Goal: Task Accomplishment & Management: Complete application form

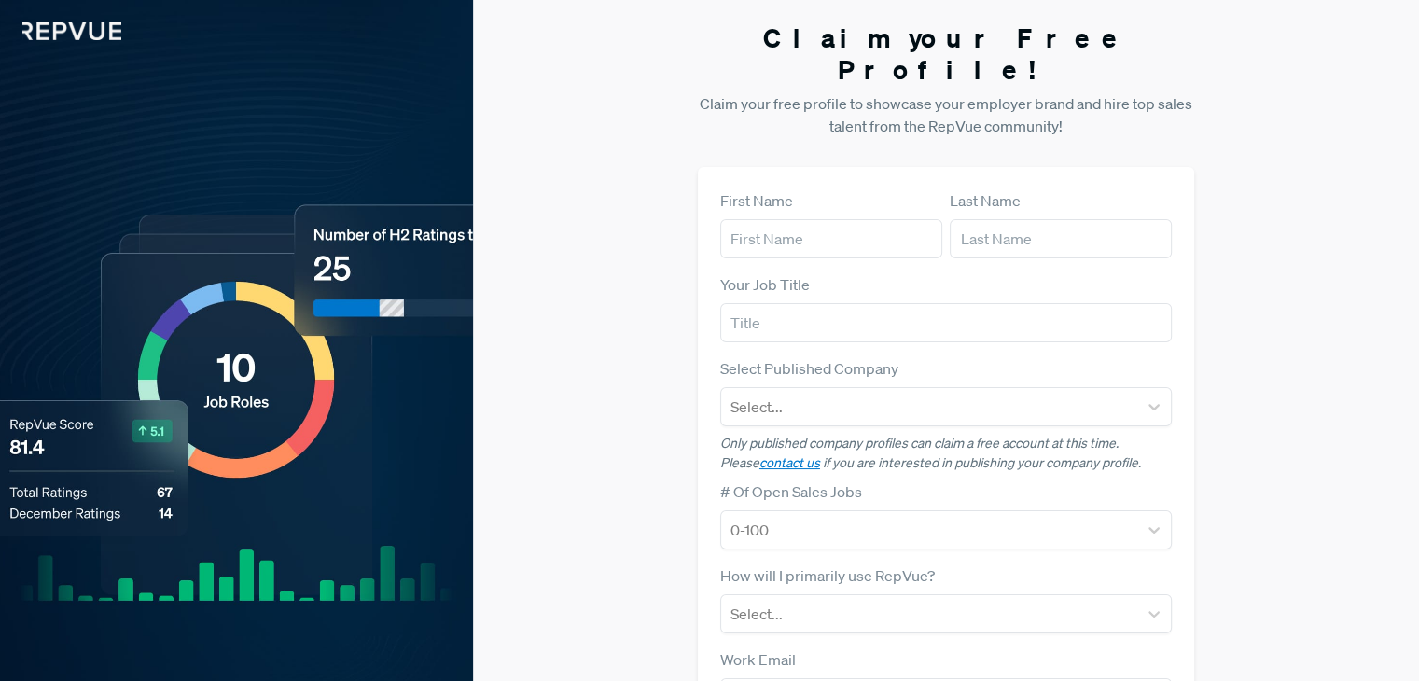
type input "Arissa"
type input "Seah"
type input "[EMAIL_ADDRESS][DOMAIN_NAME]"
click at [788, 303] on input "text" at bounding box center [946, 322] width 452 height 39
type input "b"
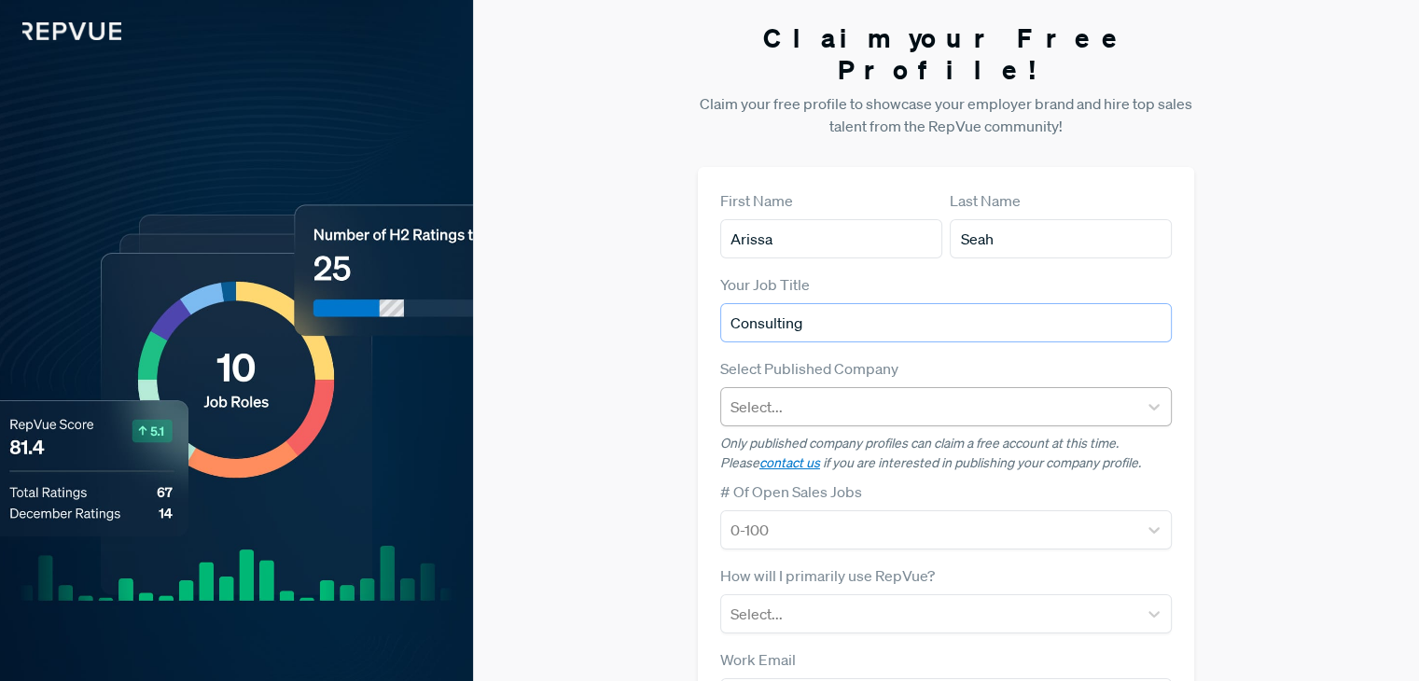
type input "Consulting"
click at [797, 394] on div at bounding box center [930, 407] width 398 height 26
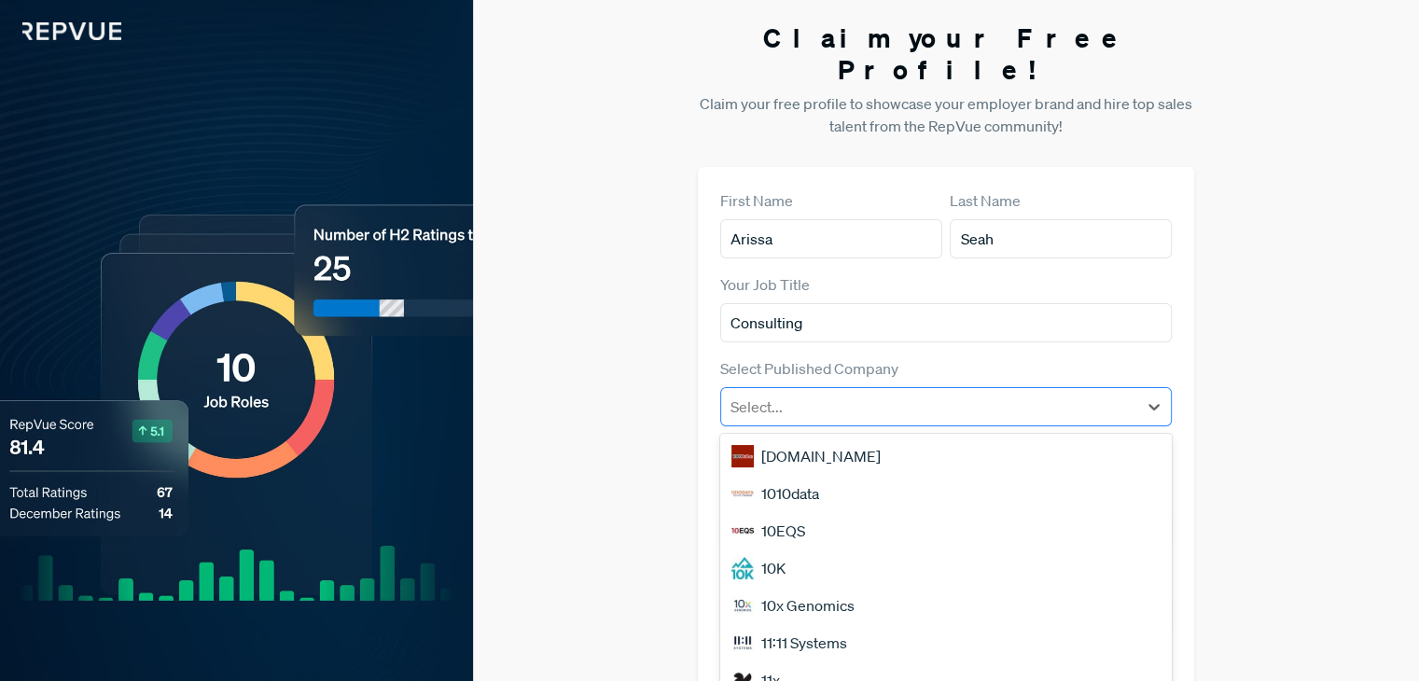
scroll to position [7, 0]
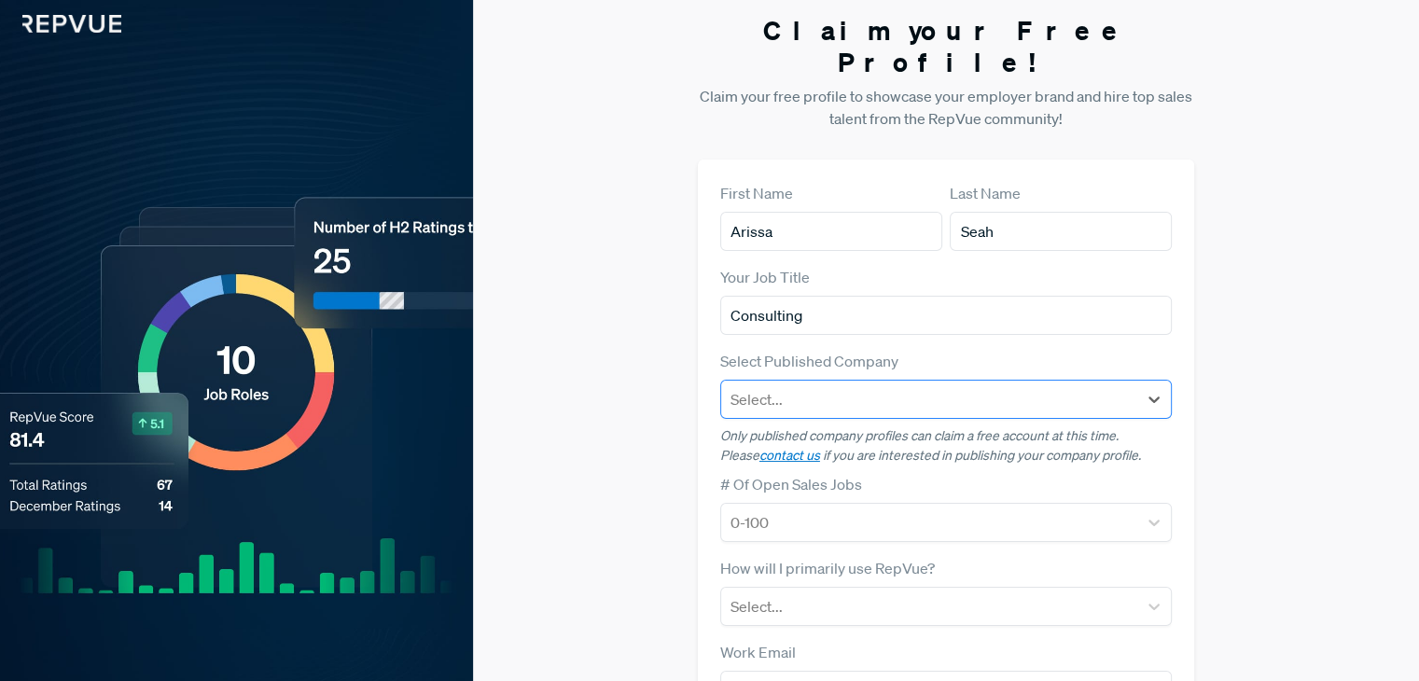
click at [864, 386] on div at bounding box center [930, 399] width 398 height 26
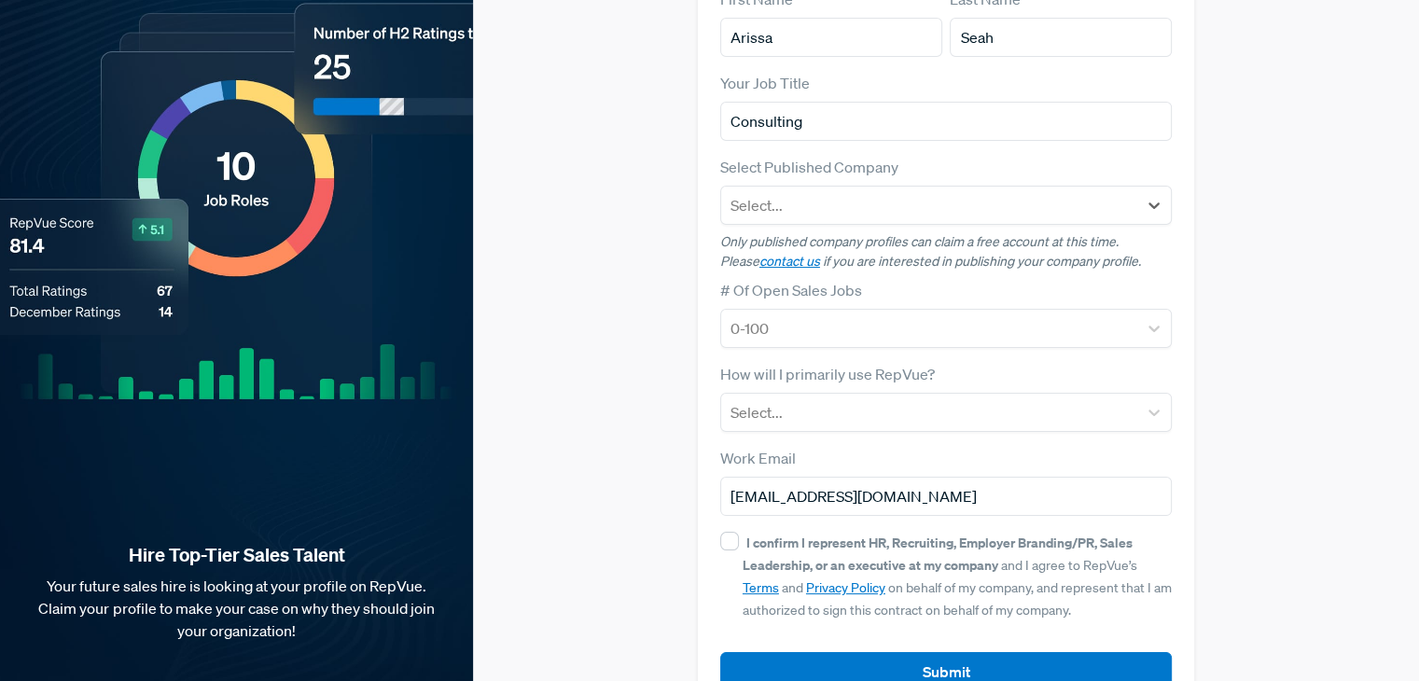
scroll to position [225, 0]
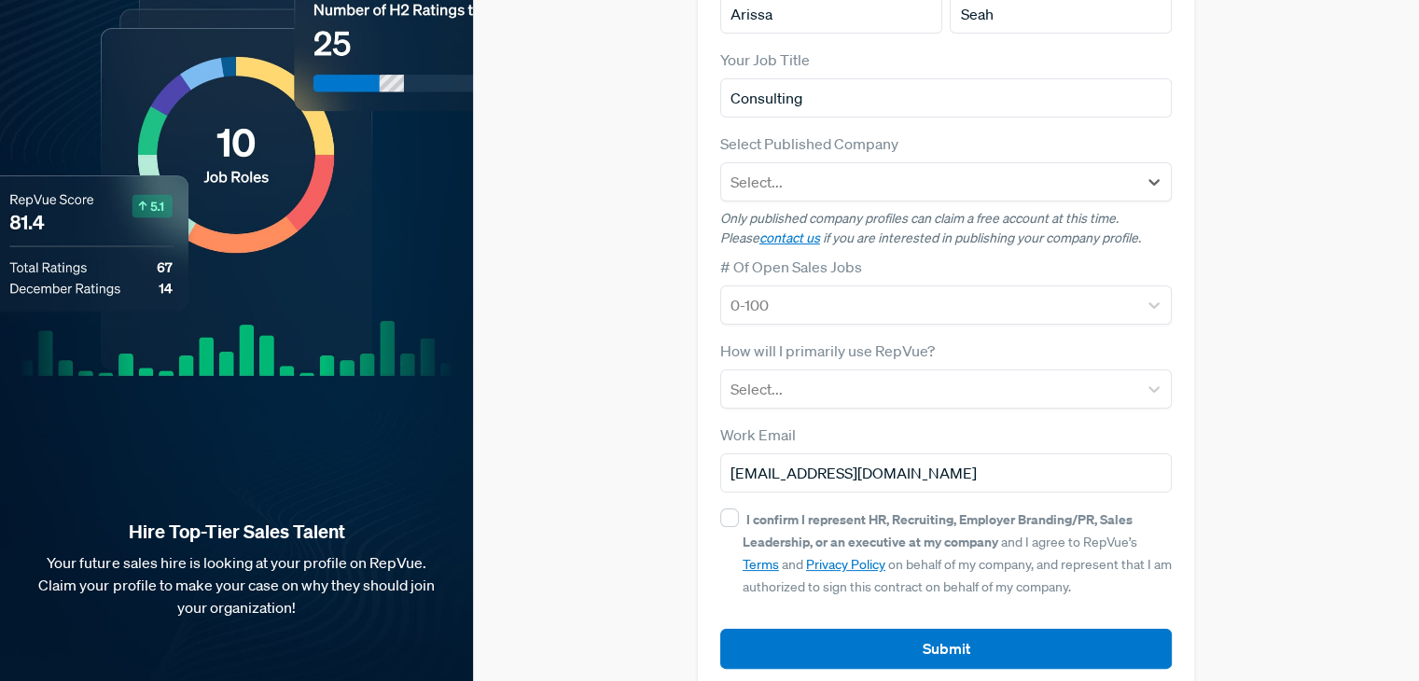
click at [1074, 209] on p "Only published company profiles can claim a free account at this time. Please c…" at bounding box center [946, 228] width 452 height 39
drag, startPoint x: 728, startPoint y: 187, endPoint x: 1019, endPoint y: 184, distance: 291.2
click at [1006, 209] on p "Only published company profiles can claim a free account at this time. Please c…" at bounding box center [946, 228] width 452 height 39
click at [1019, 209] on p "Only published company profiles can claim a free account at this time. Please c…" at bounding box center [946, 228] width 452 height 39
drag, startPoint x: 978, startPoint y: 195, endPoint x: 1135, endPoint y: 189, distance: 156.9
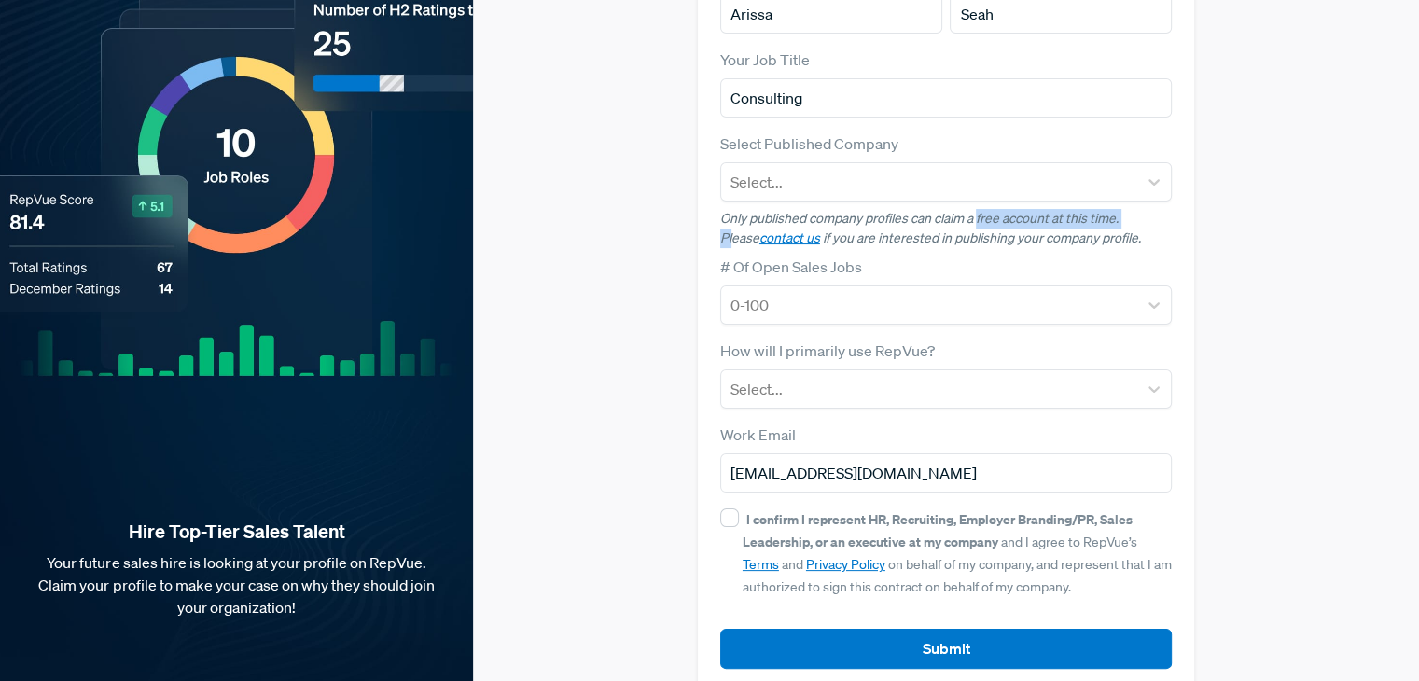
click at [1135, 209] on p "Only published company profiles can claim a free account at this time. Please c…" at bounding box center [946, 228] width 452 height 39
drag, startPoint x: 720, startPoint y: 186, endPoint x: 1118, endPoint y: 177, distance: 397.6
click at [1118, 209] on p "Only published company profiles can claim a free account at this time. Please c…" at bounding box center [946, 228] width 452 height 39
